Goal: Task Accomplishment & Management: Manage account settings

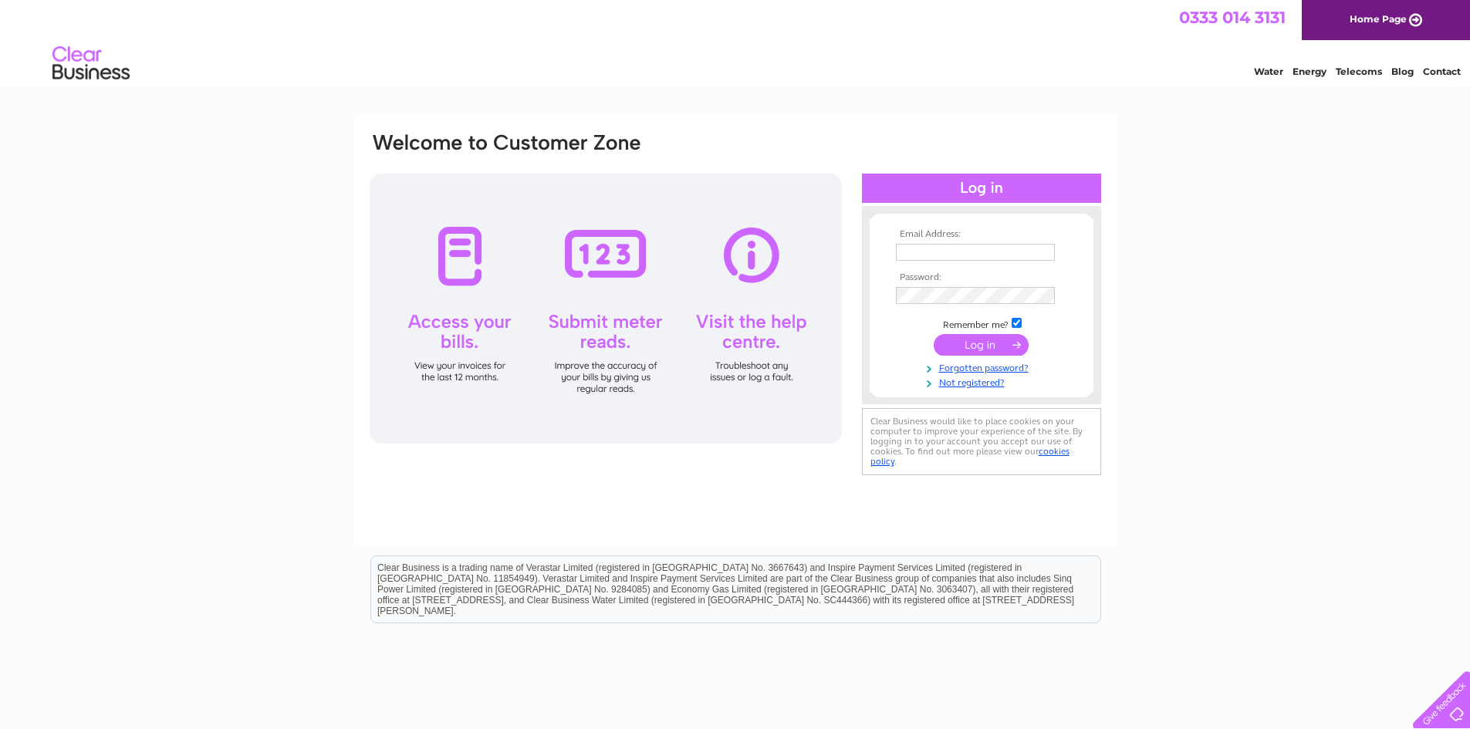
click at [921, 253] on input "text" at bounding box center [975, 252] width 159 height 17
type input "acetacklebaitoxford@gmail.com"
click at [988, 351] on input "submit" at bounding box center [981, 347] width 95 height 22
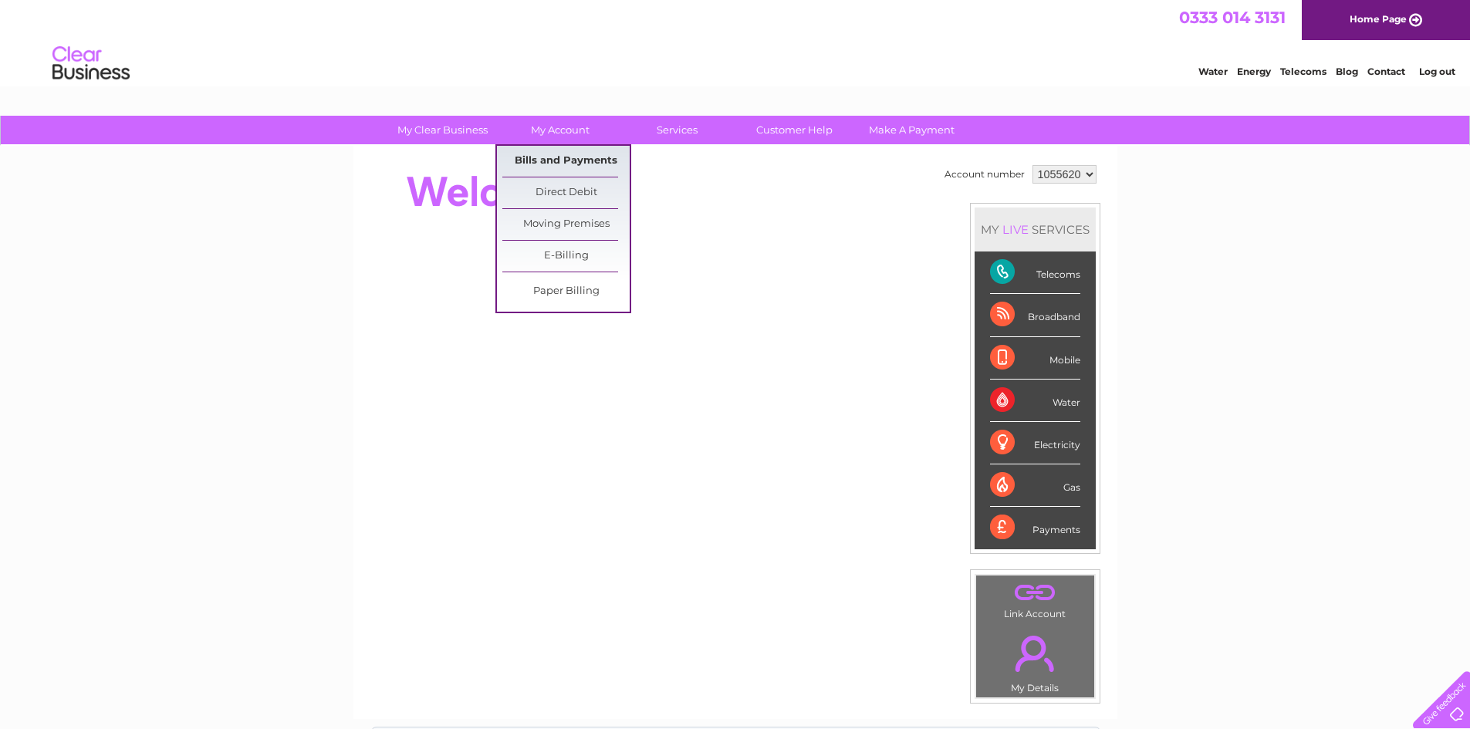
click at [567, 167] on link "Bills and Payments" at bounding box center [565, 161] width 127 height 31
click at [599, 164] on link "Bills and Payments" at bounding box center [565, 161] width 127 height 31
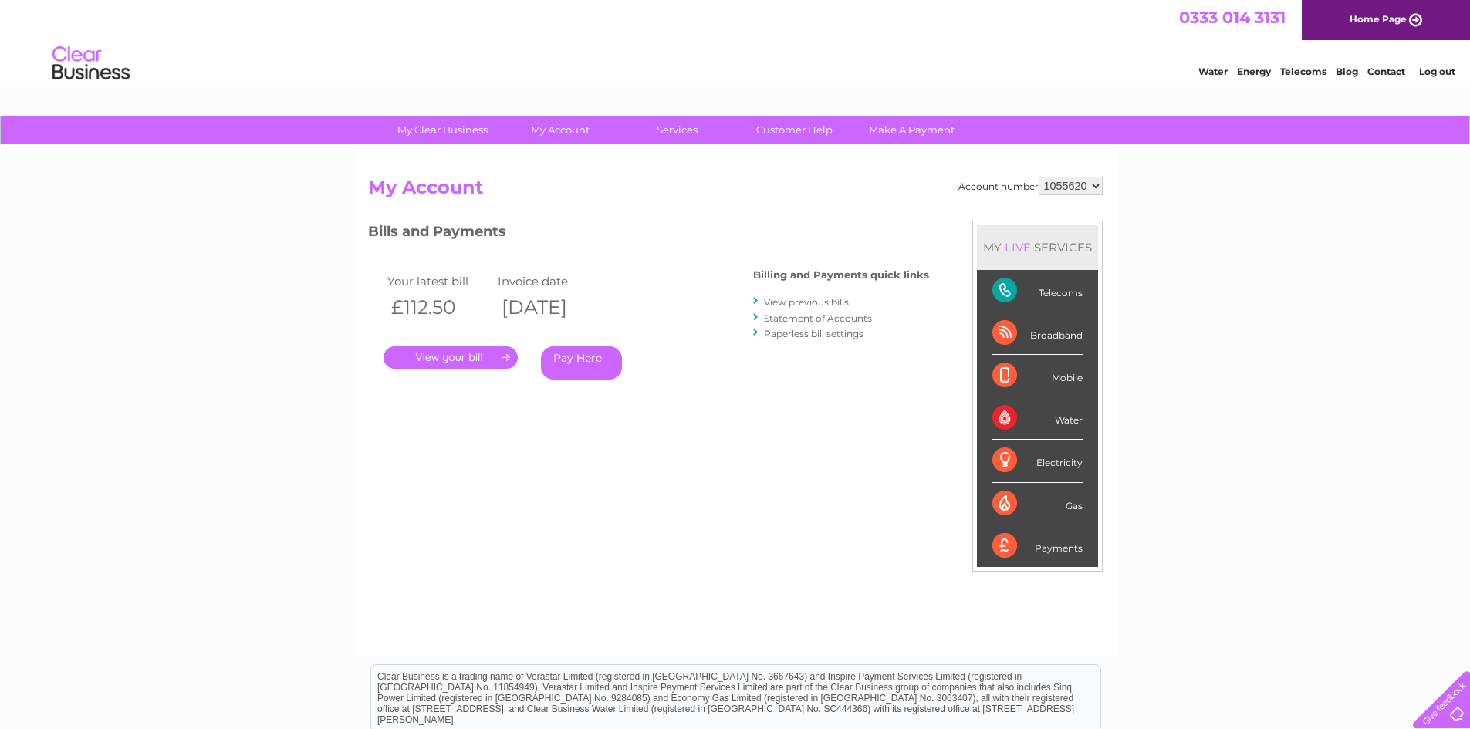
click at [476, 359] on link "." at bounding box center [450, 357] width 134 height 22
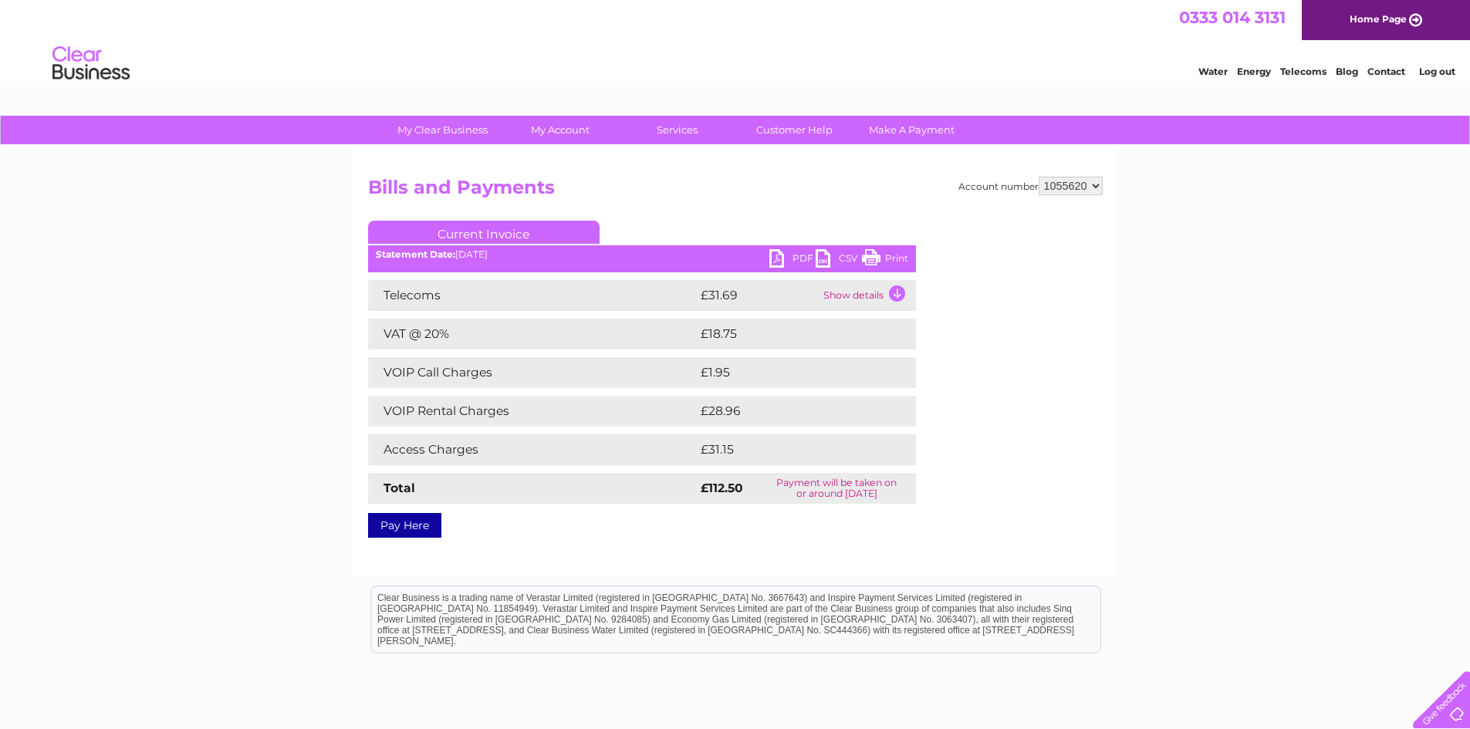
click at [792, 259] on link "PDF" at bounding box center [792, 260] width 46 height 22
click at [1435, 69] on link "Log out" at bounding box center [1437, 72] width 36 height 12
